Goal: Check status: Check status

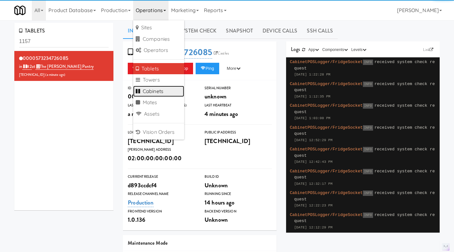
click at [163, 92] on link "Cabinets" at bounding box center [158, 91] width 51 height 11
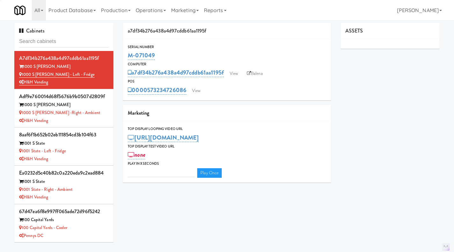
type input "r"
type input "3"
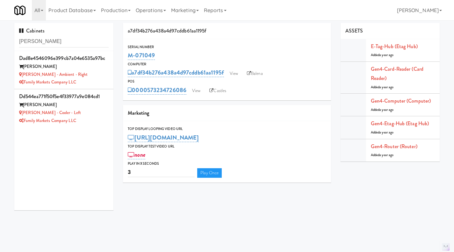
type input "[PERSON_NAME]"
click at [91, 71] on div "[PERSON_NAME] - Ambient - Right" at bounding box center [64, 75] width 90 height 8
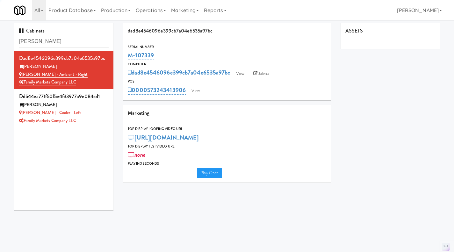
type input "3"
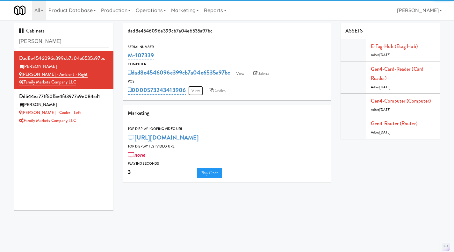
click at [199, 91] on link "View" at bounding box center [195, 91] width 15 height 10
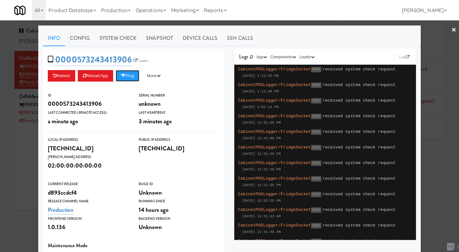
click at [130, 73] on button "Ping" at bounding box center [128, 75] width 24 height 11
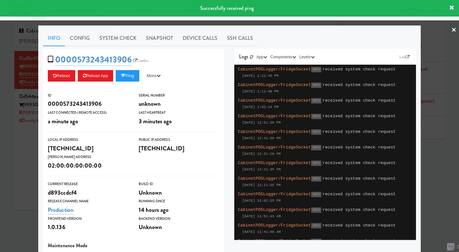
click at [29, 167] on div at bounding box center [229, 126] width 459 height 252
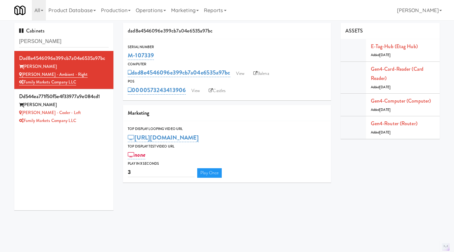
drag, startPoint x: 187, startPoint y: 97, endPoint x: 149, endPoint y: 94, distance: 37.7
click at [149, 94] on div "Serial Number M-107339 Computer dad8e4546096e399cb7a04e6535a97bc View Balena PO…" at bounding box center [227, 69] width 208 height 61
copy link "573243413906"
click at [305, 213] on div "Cabinets [PERSON_NAME] dad8e4546096e399cb7a04e6535a97bc [PERSON_NAME] [PERSON_N…" at bounding box center [227, 119] width 435 height 192
click at [195, 93] on link "View" at bounding box center [195, 91] width 15 height 10
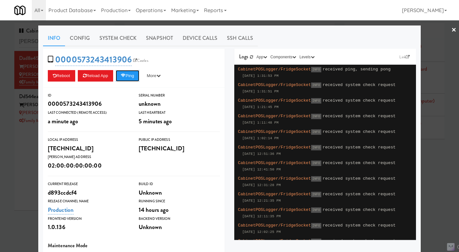
click at [125, 79] on button "Ping" at bounding box center [128, 75] width 24 height 11
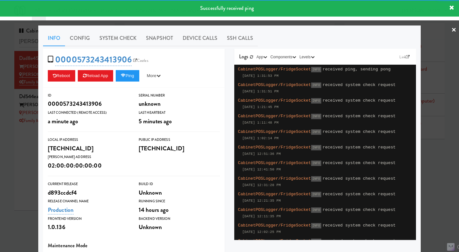
click at [116, 35] on link "System Check" at bounding box center [118, 38] width 47 height 16
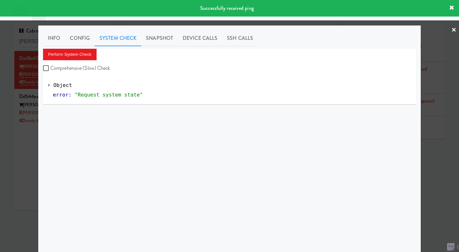
click at [79, 65] on label "Comprehensive (Slow) Check" at bounding box center [76, 68] width 67 height 10
click at [50, 66] on input "Comprehensive (Slow) Check" at bounding box center [46, 68] width 7 height 5
checkbox input "true"
click at [76, 57] on button "Perform System Check" at bounding box center [70, 54] width 54 height 11
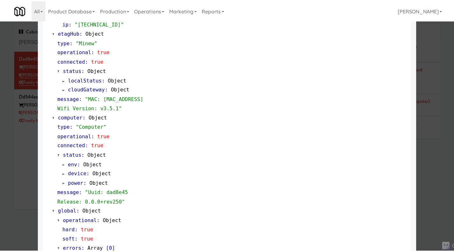
scroll to position [535, 0]
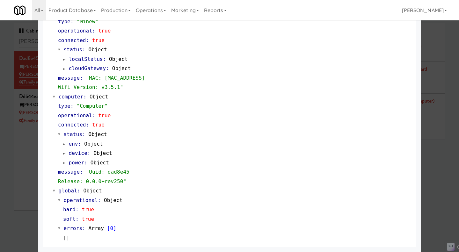
click at [444, 166] on div at bounding box center [229, 126] width 459 height 252
